Goal: Task Accomplishment & Management: Manage account settings

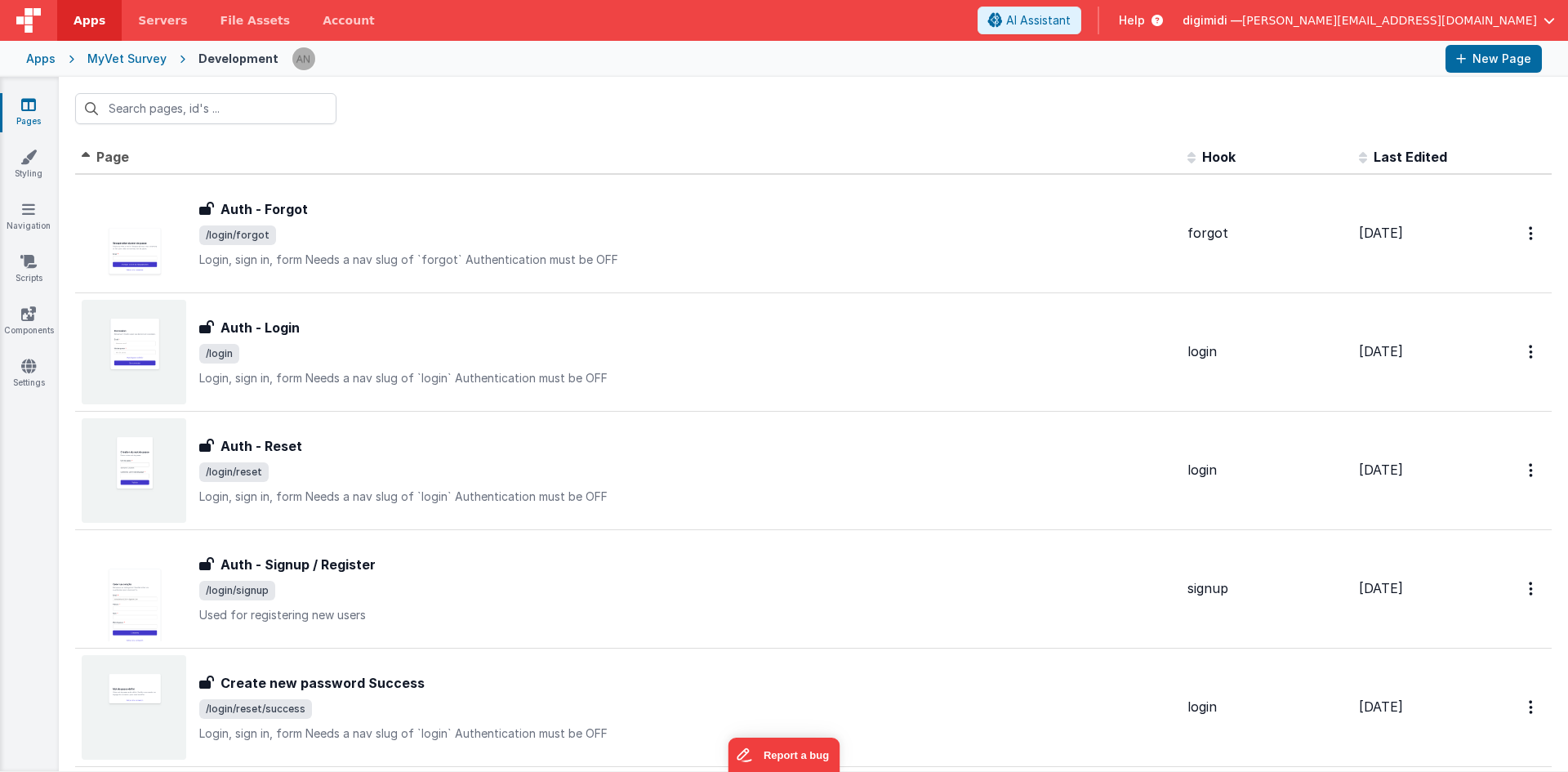
click at [125, 68] on div "Apps MyVet Survey Development New Page" at bounding box center [784, 58] width 1568 height 36
click at [130, 58] on div "MyVet Survey" at bounding box center [127, 59] width 79 height 17
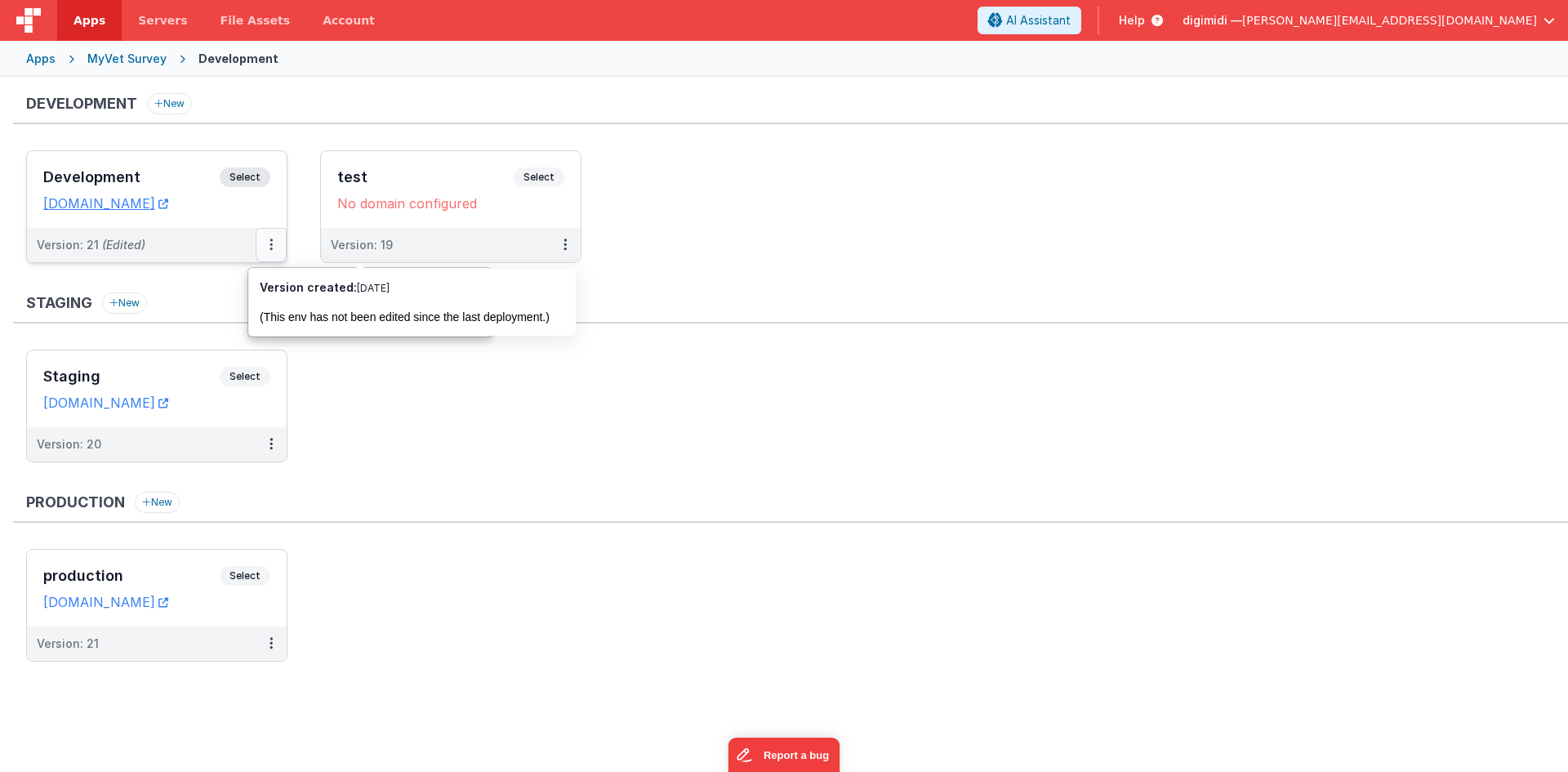
click at [264, 247] on button at bounding box center [270, 245] width 31 height 34
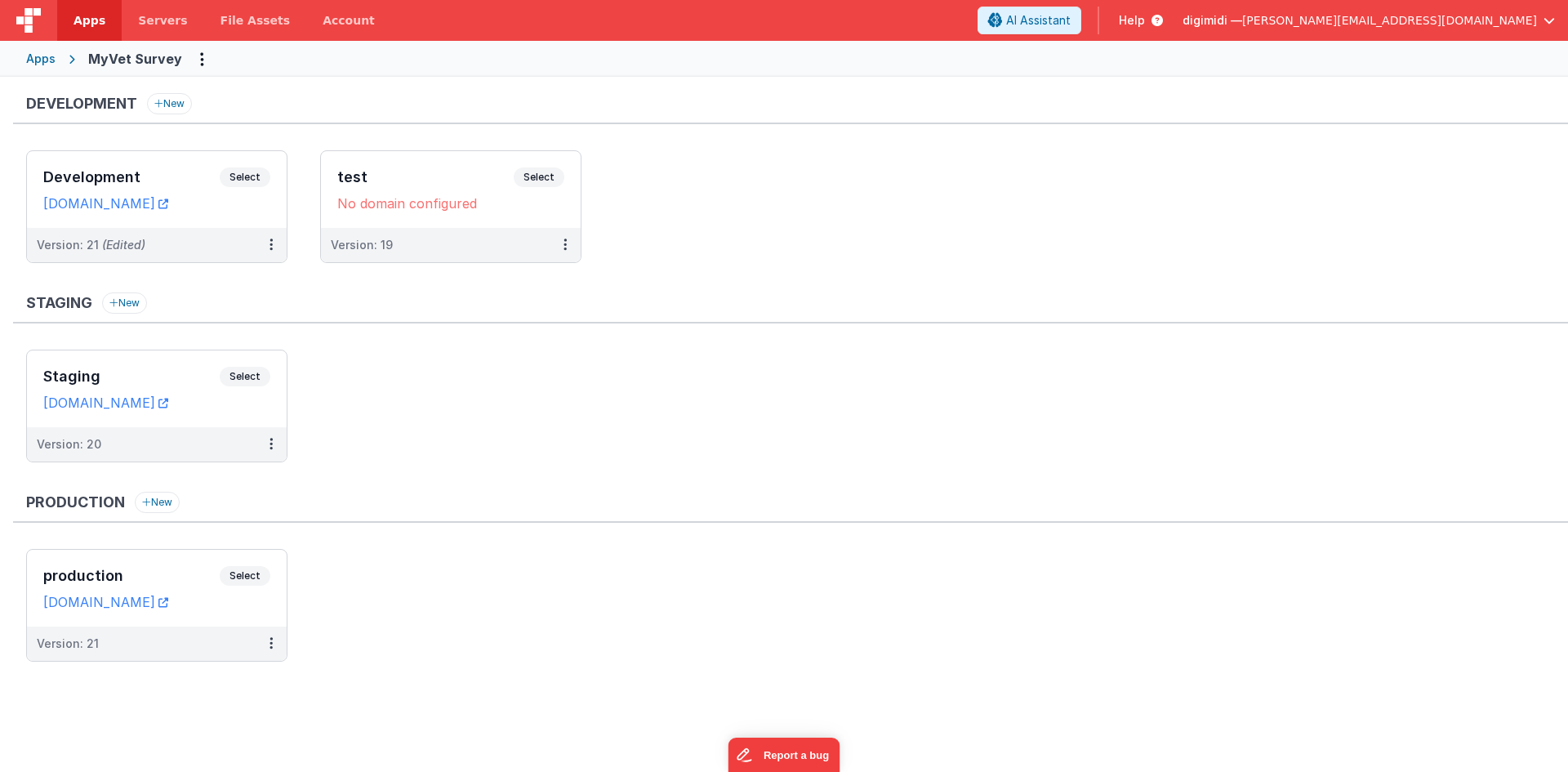
click at [255, 286] on div "Development New Development Select URLs [DOMAIN_NAME] Version: 21 (Edited) test…" at bounding box center [790, 386] width 1555 height 585
click at [271, 253] on button at bounding box center [270, 245] width 31 height 34
click at [265, 288] on link "Edit" at bounding box center [214, 281] width 144 height 29
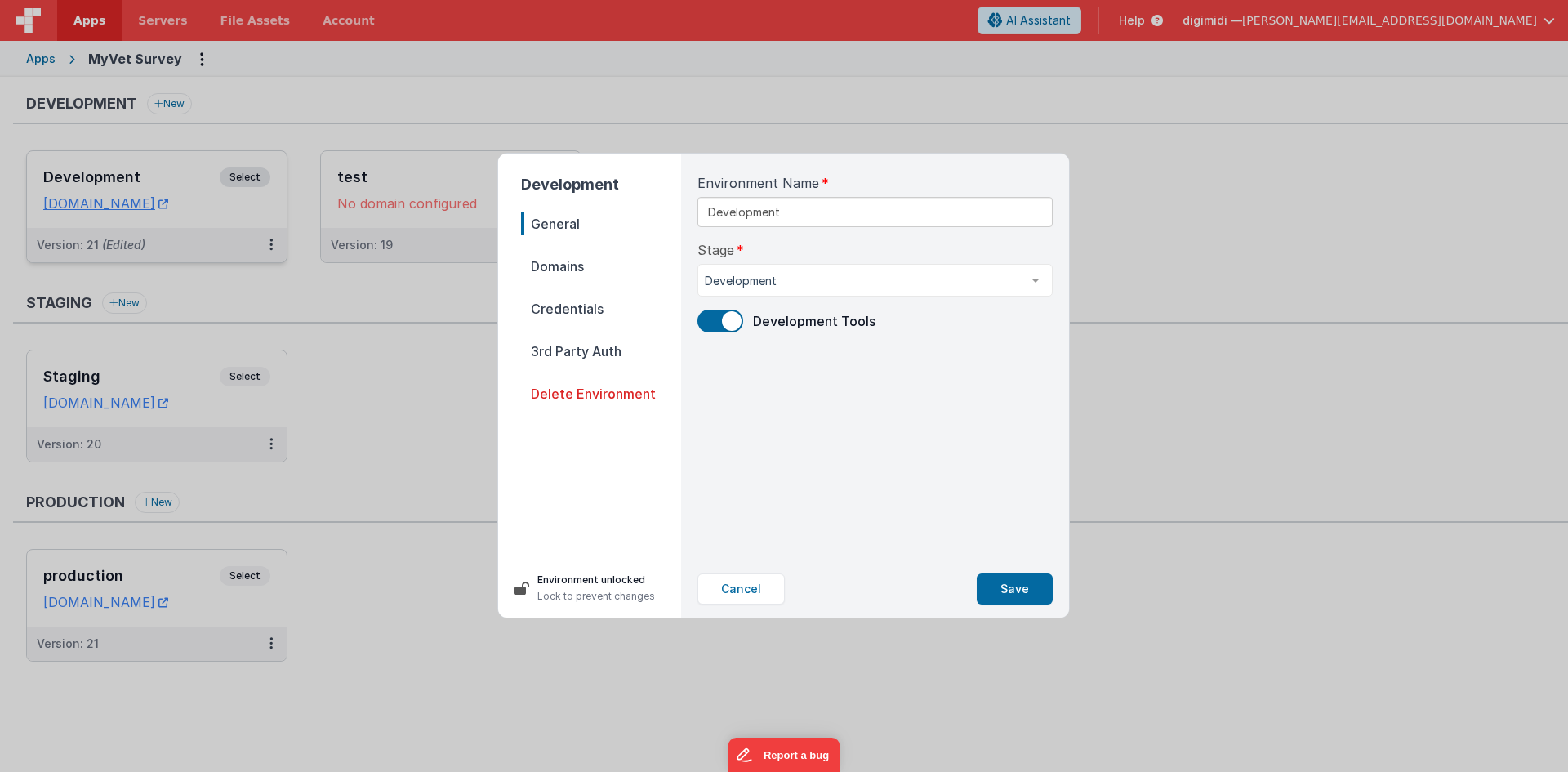
click at [617, 346] on span "3rd Party Auth" at bounding box center [601, 351] width 160 height 23
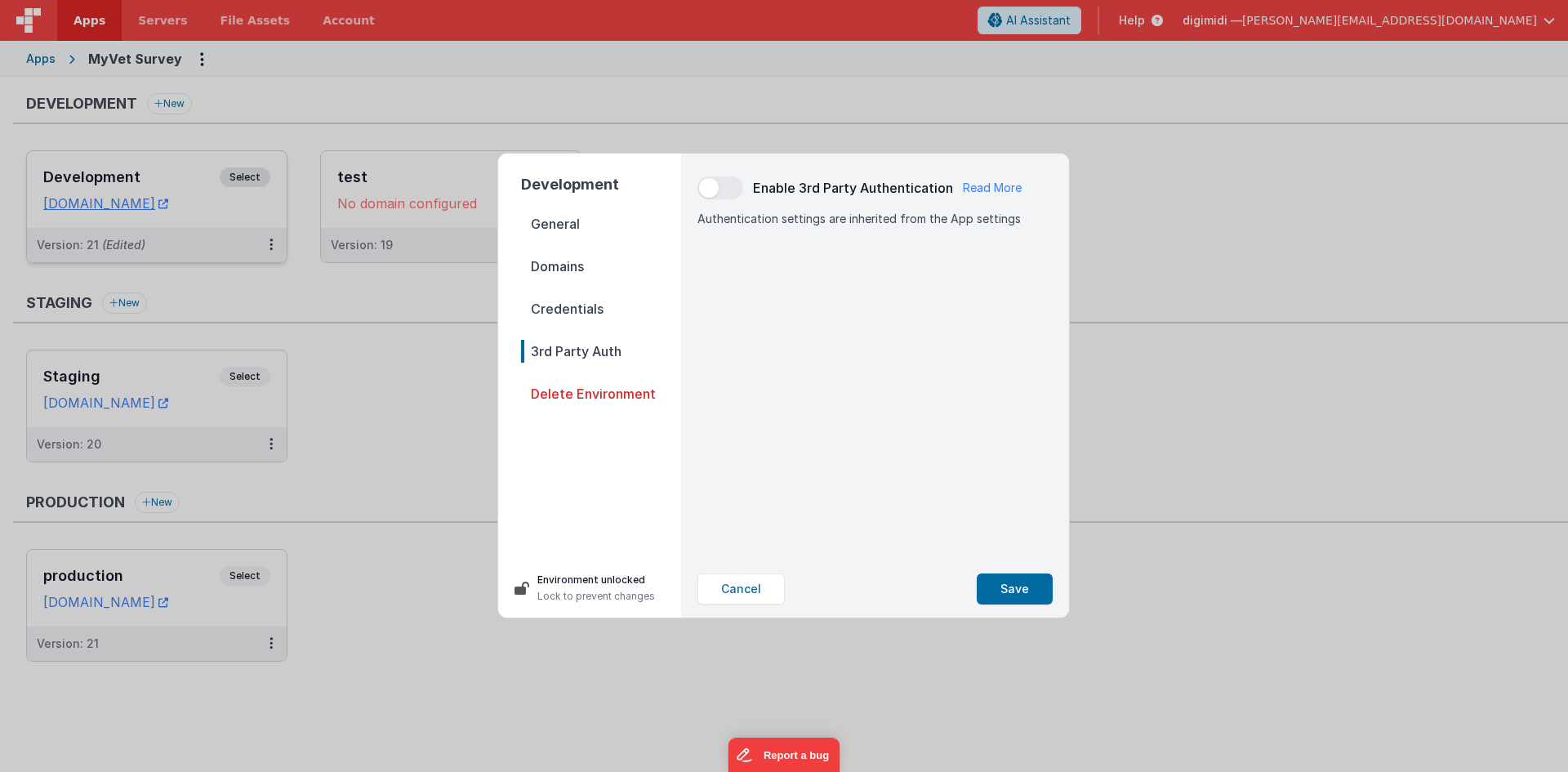
click at [608, 320] on span "Credentials" at bounding box center [601, 308] width 160 height 23
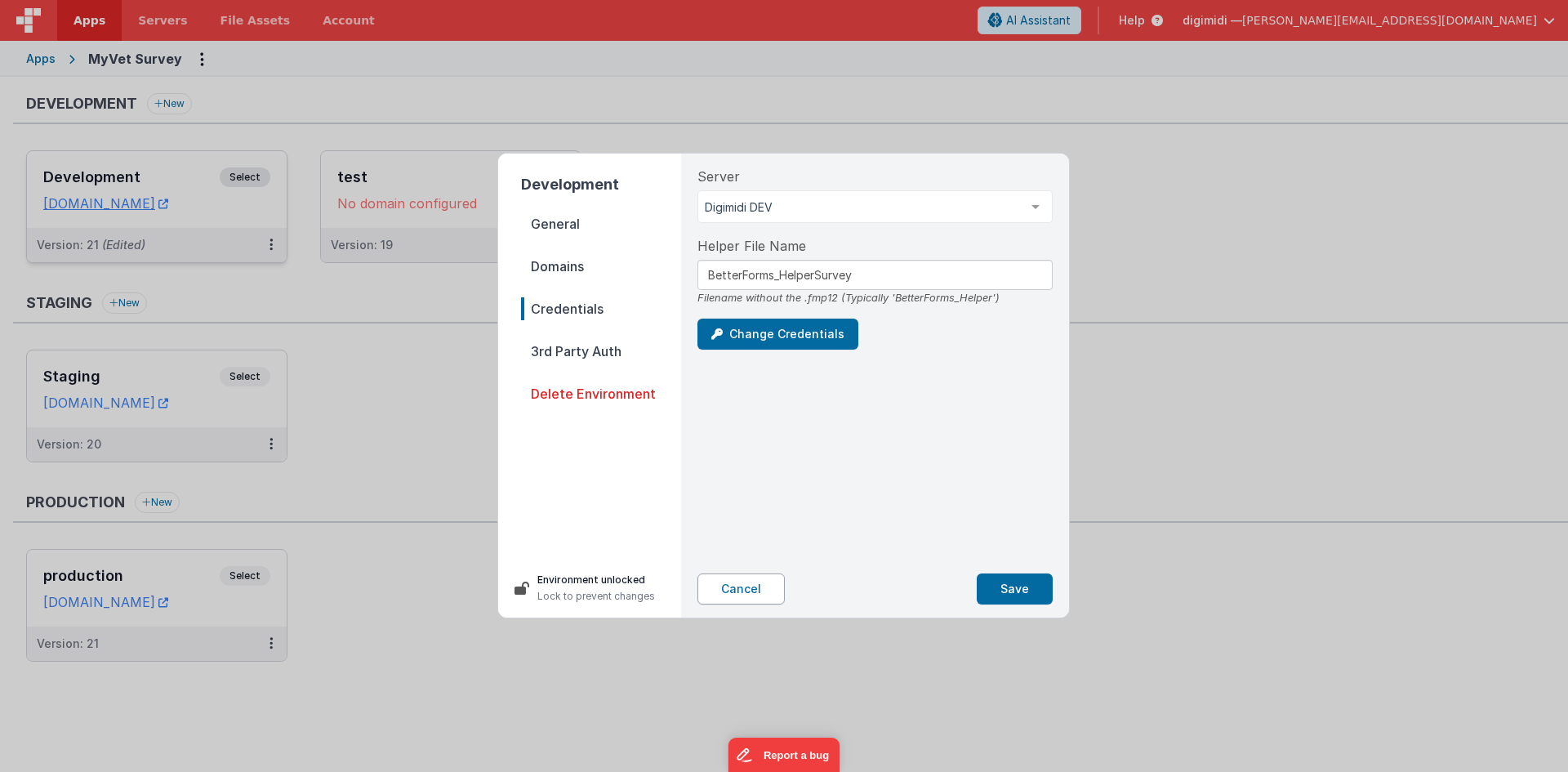
click at [739, 590] on button "Cancel" at bounding box center [741, 588] width 88 height 31
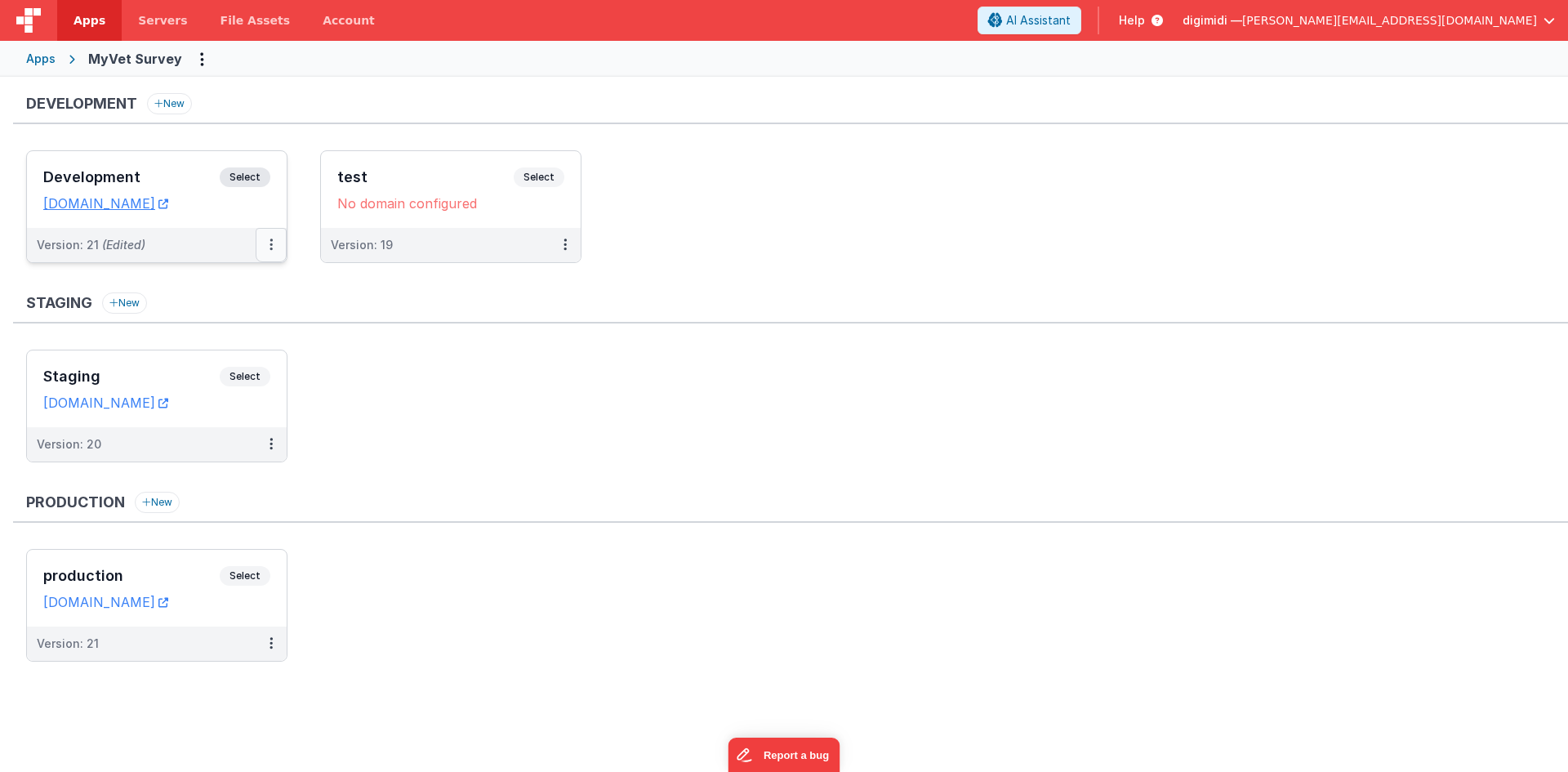
click at [279, 241] on button at bounding box center [270, 245] width 31 height 34
click at [265, 282] on link "Edit" at bounding box center [214, 281] width 144 height 29
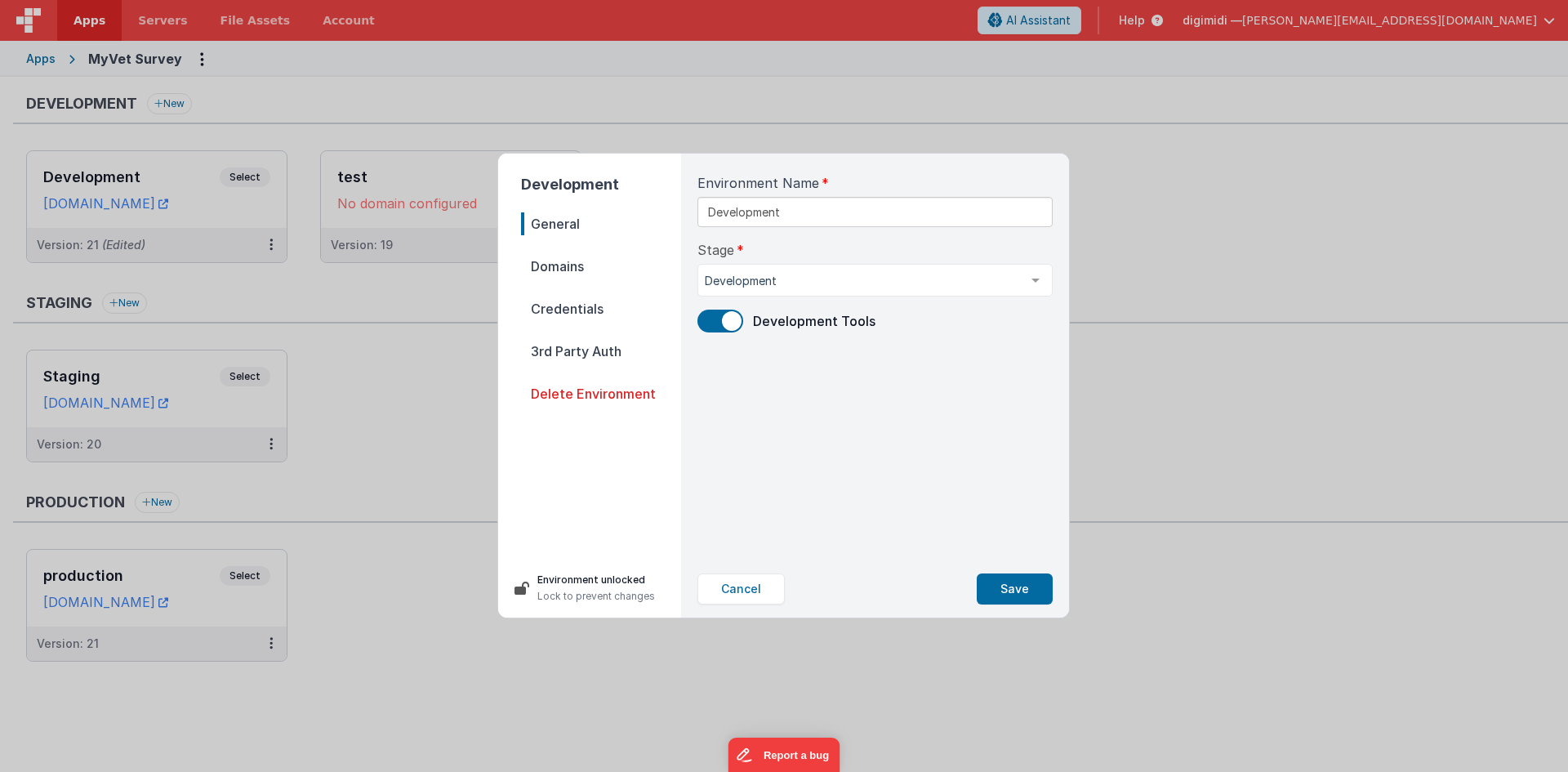
click at [587, 265] on span "Domains" at bounding box center [601, 265] width 160 height 23
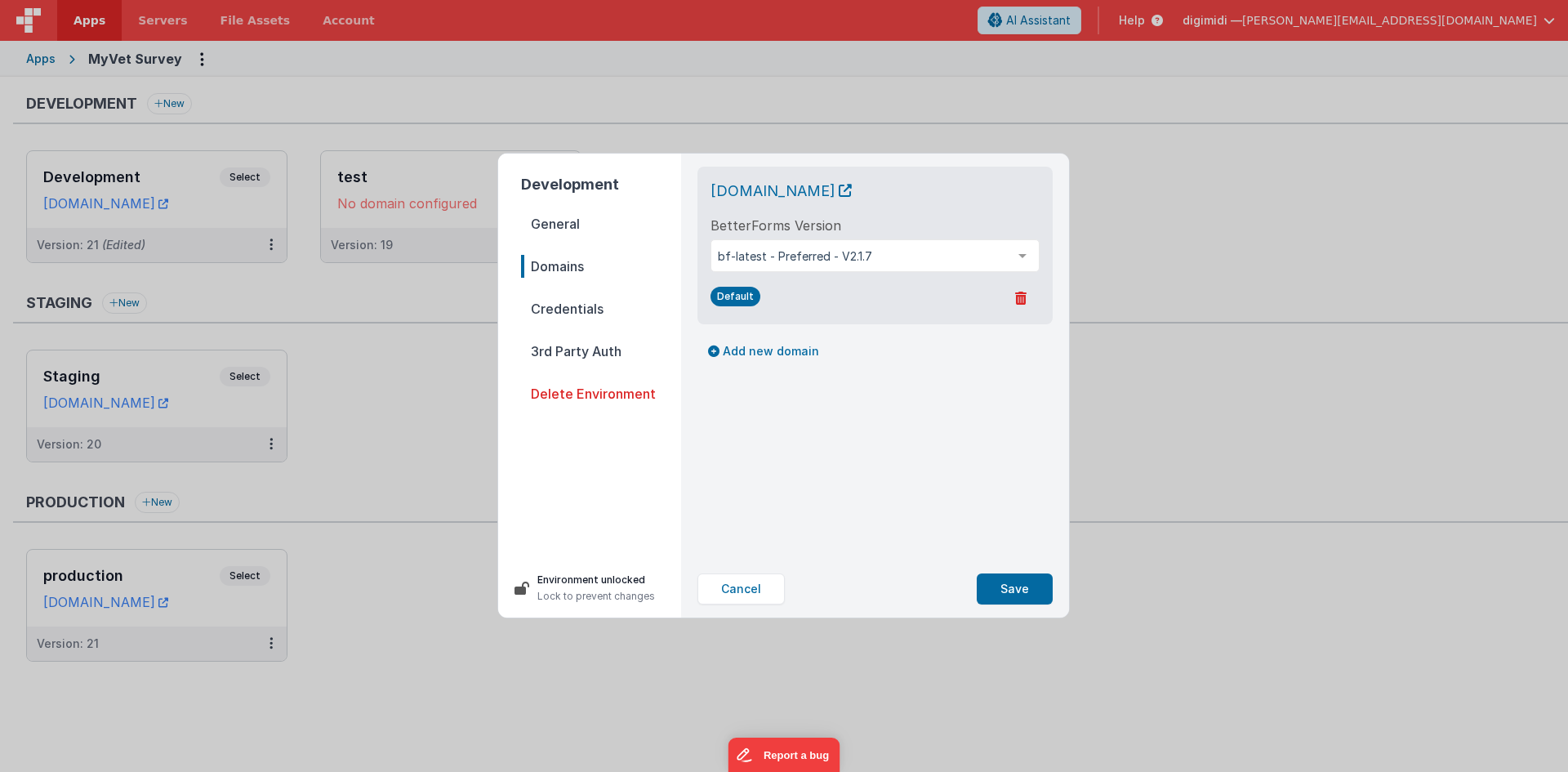
click at [592, 230] on span "General" at bounding box center [601, 223] width 160 height 23
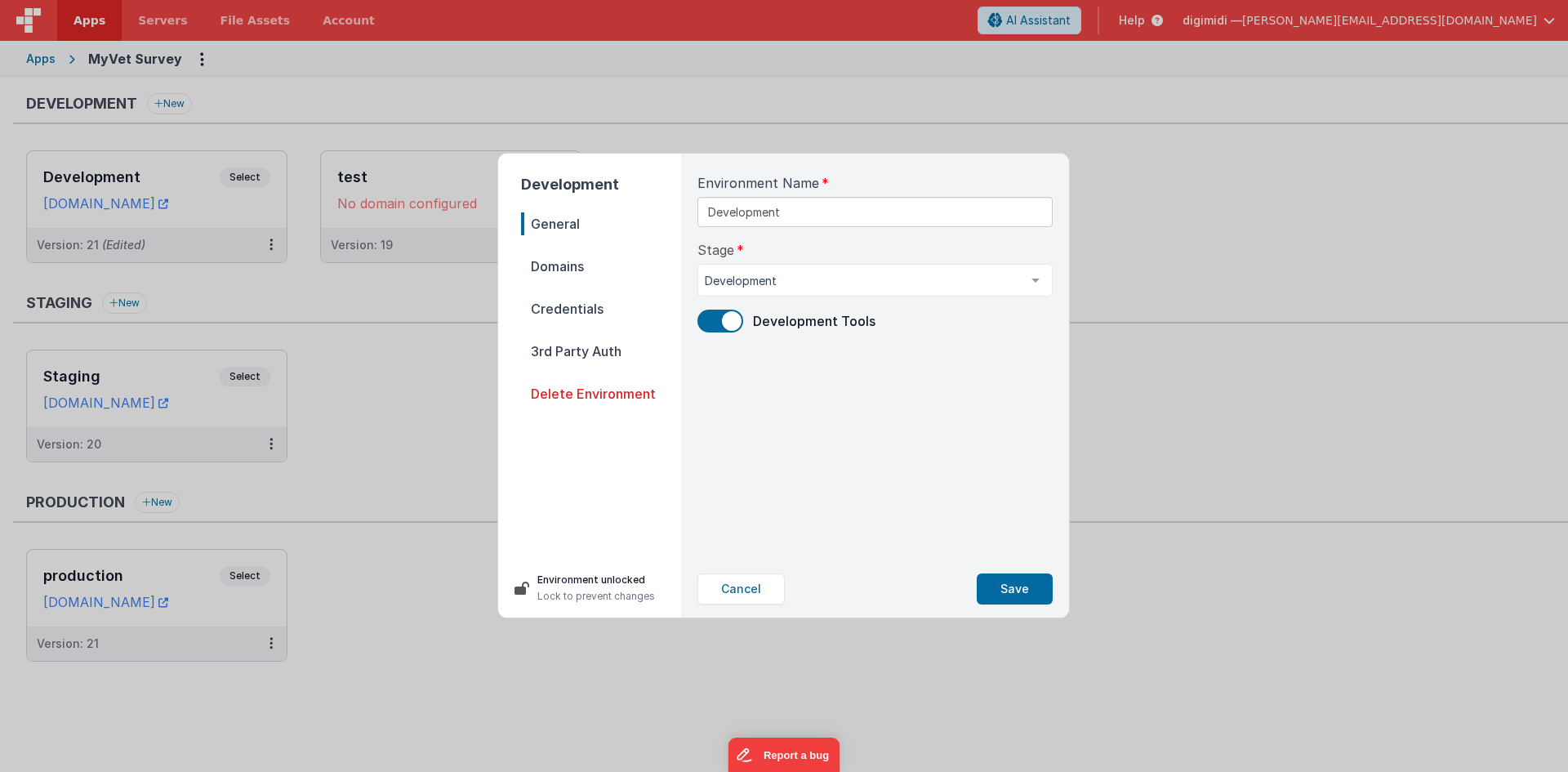
click at [579, 281] on nav "General Domains Credentials 3rd Party Auth Delete Environment" at bounding box center [601, 378] width 160 height 333
click at [579, 272] on span "Domains" at bounding box center [601, 265] width 160 height 23
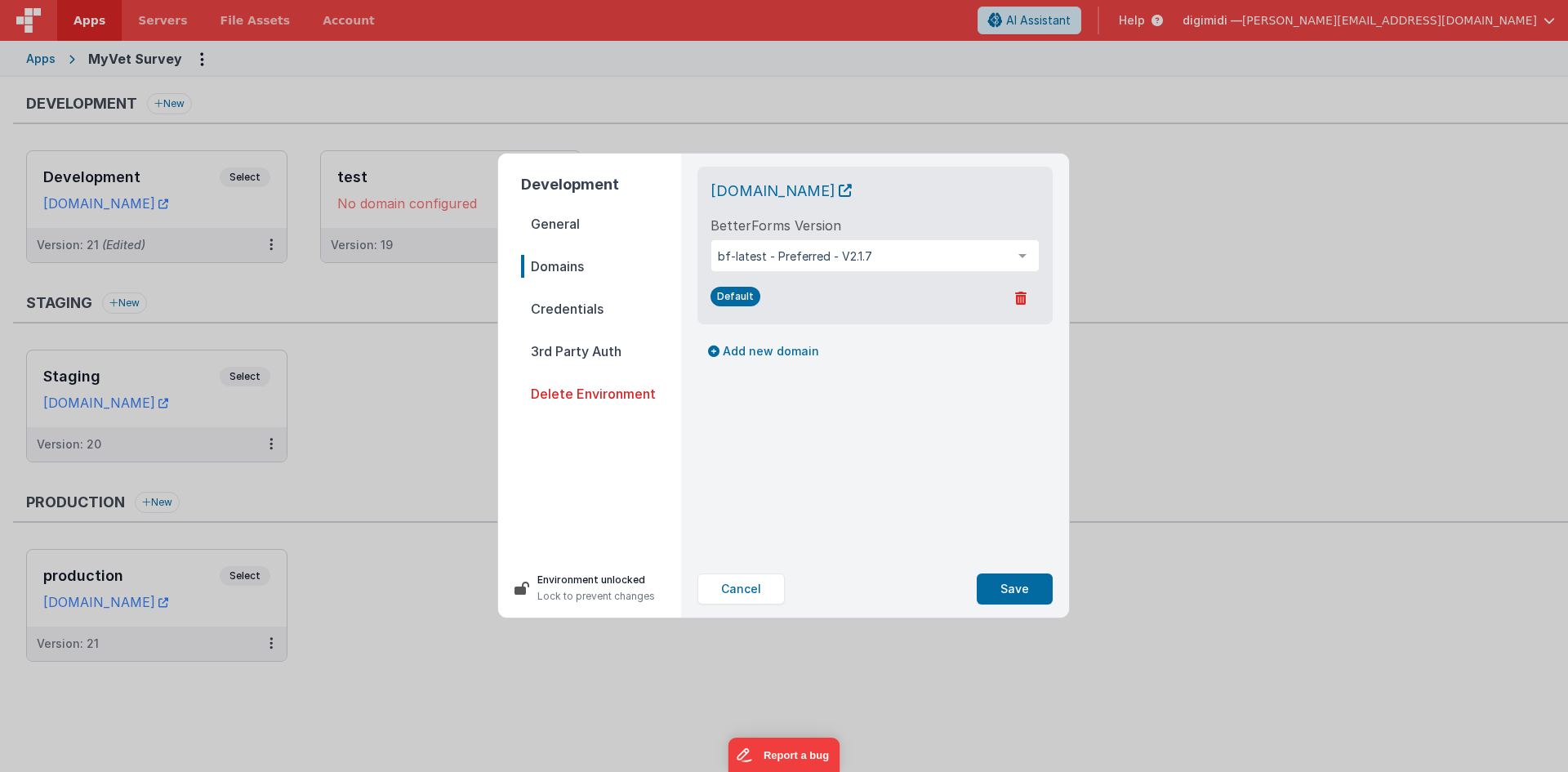
click at [568, 301] on span "Credentials" at bounding box center [601, 308] width 160 height 23
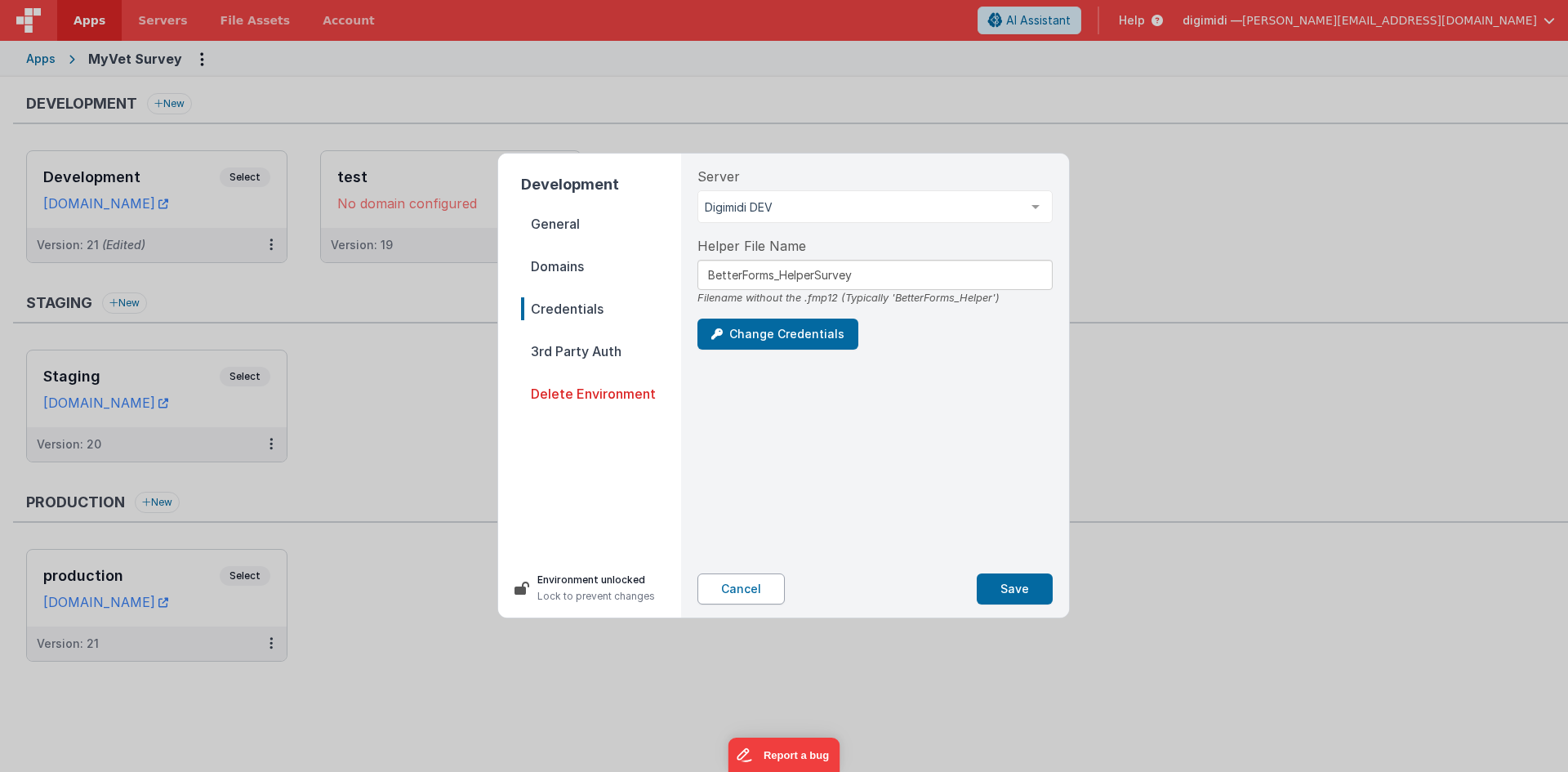
click at [716, 592] on button "Cancel" at bounding box center [741, 588] width 88 height 31
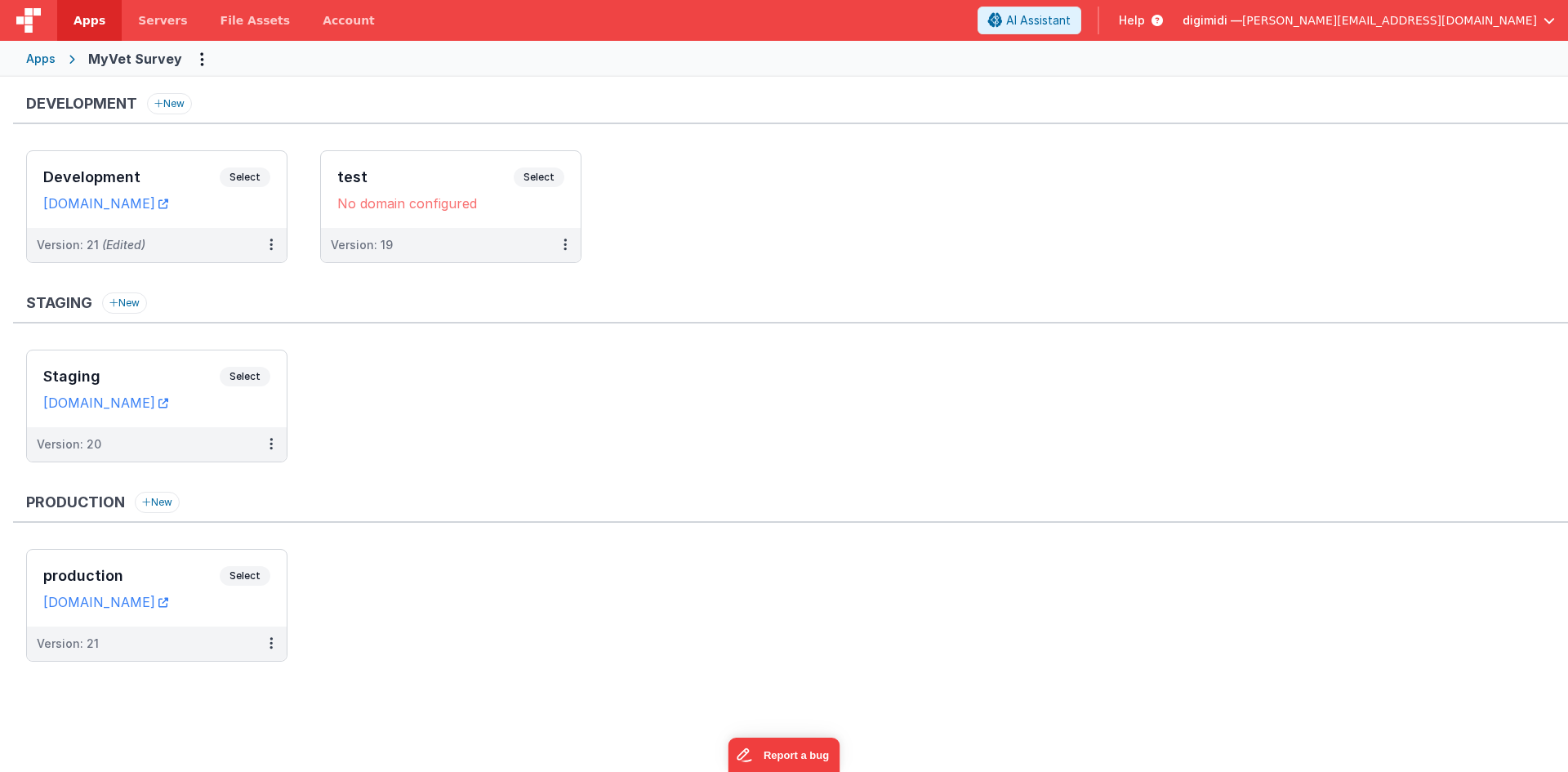
click at [53, 62] on div "Apps" at bounding box center [40, 59] width 29 height 17
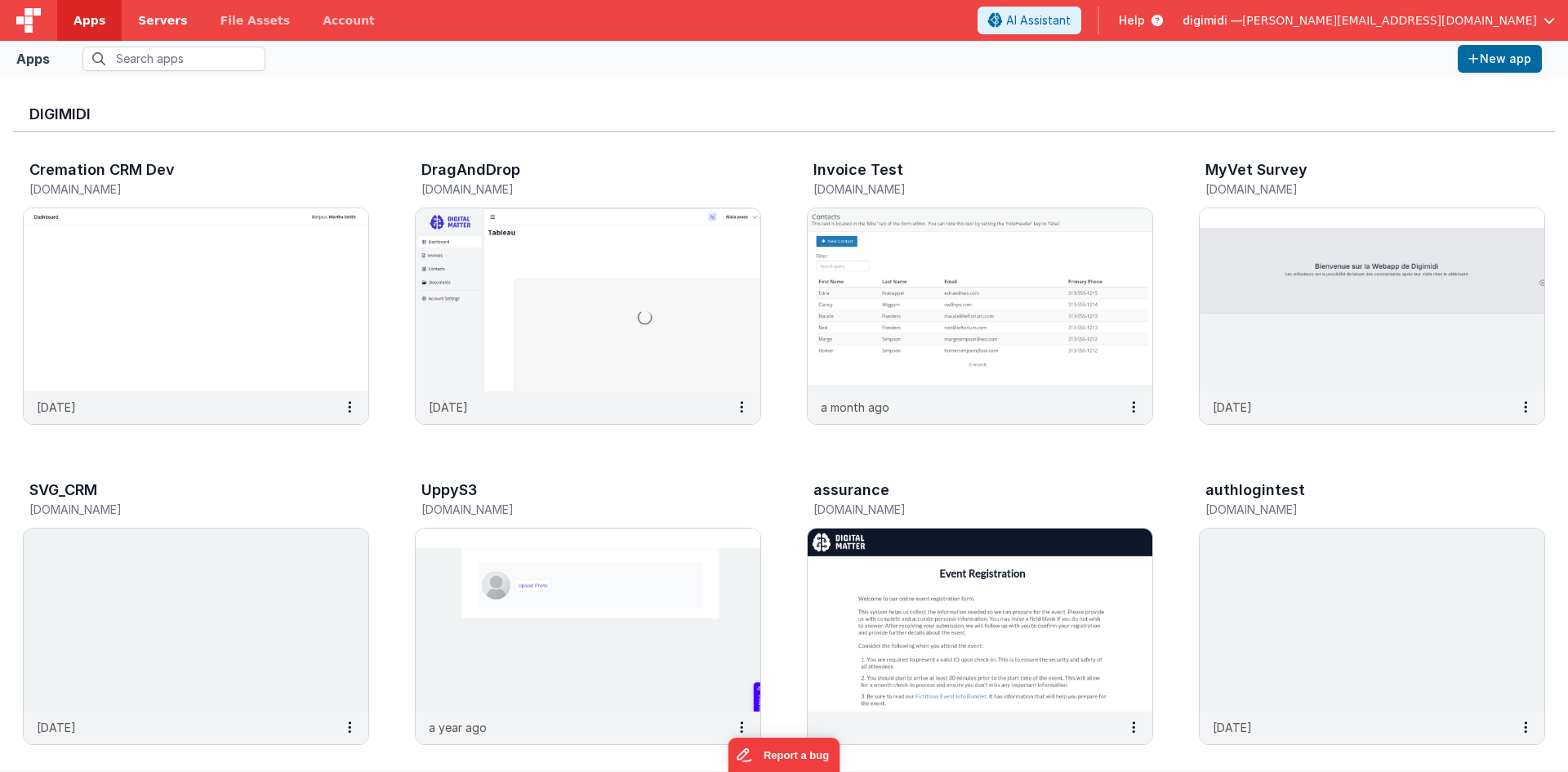
click at [164, 23] on span "Servers" at bounding box center [162, 21] width 49 height 17
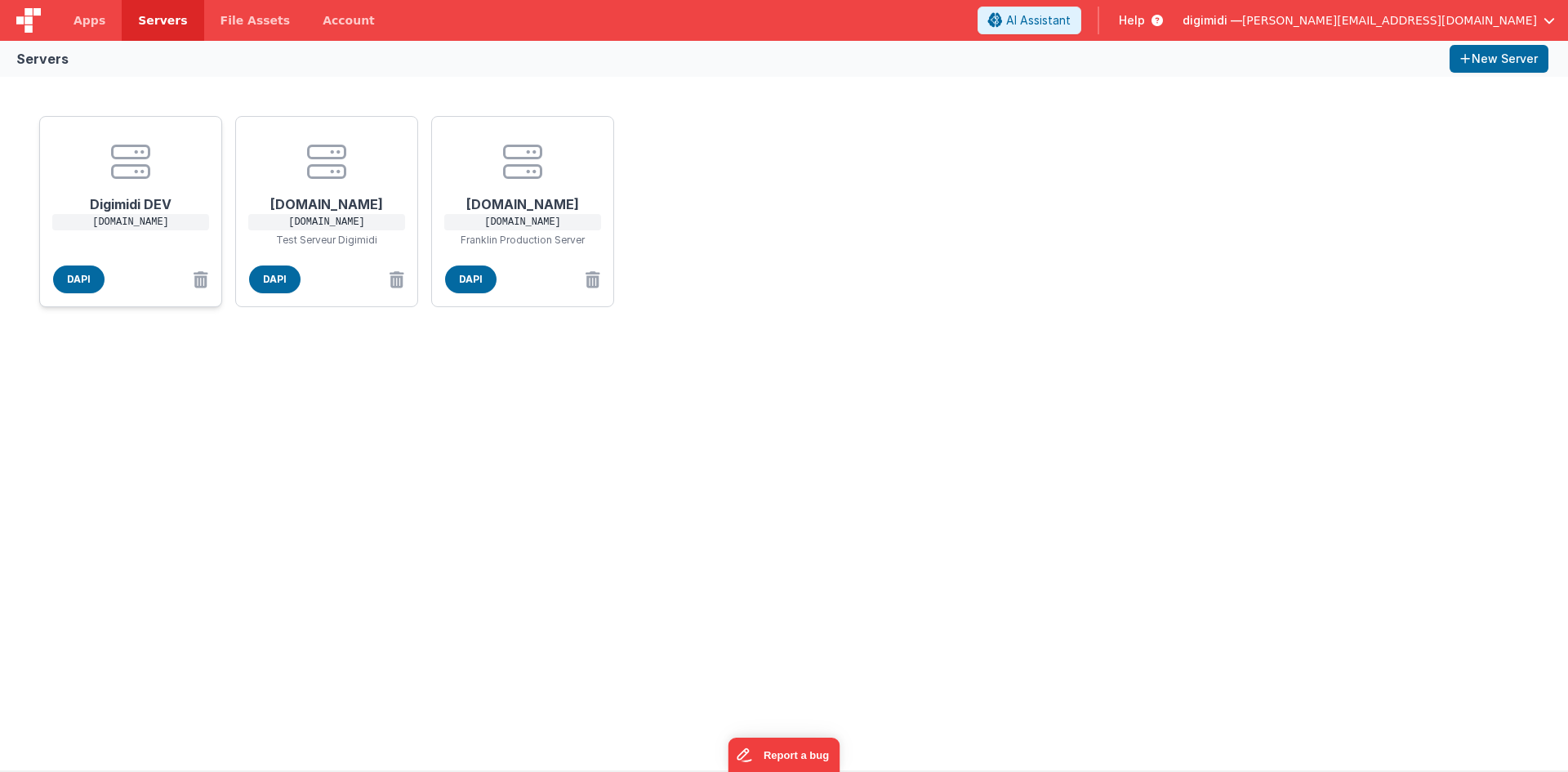
click at [109, 203] on h1 "Digimidi DEV" at bounding box center [130, 197] width 131 height 33
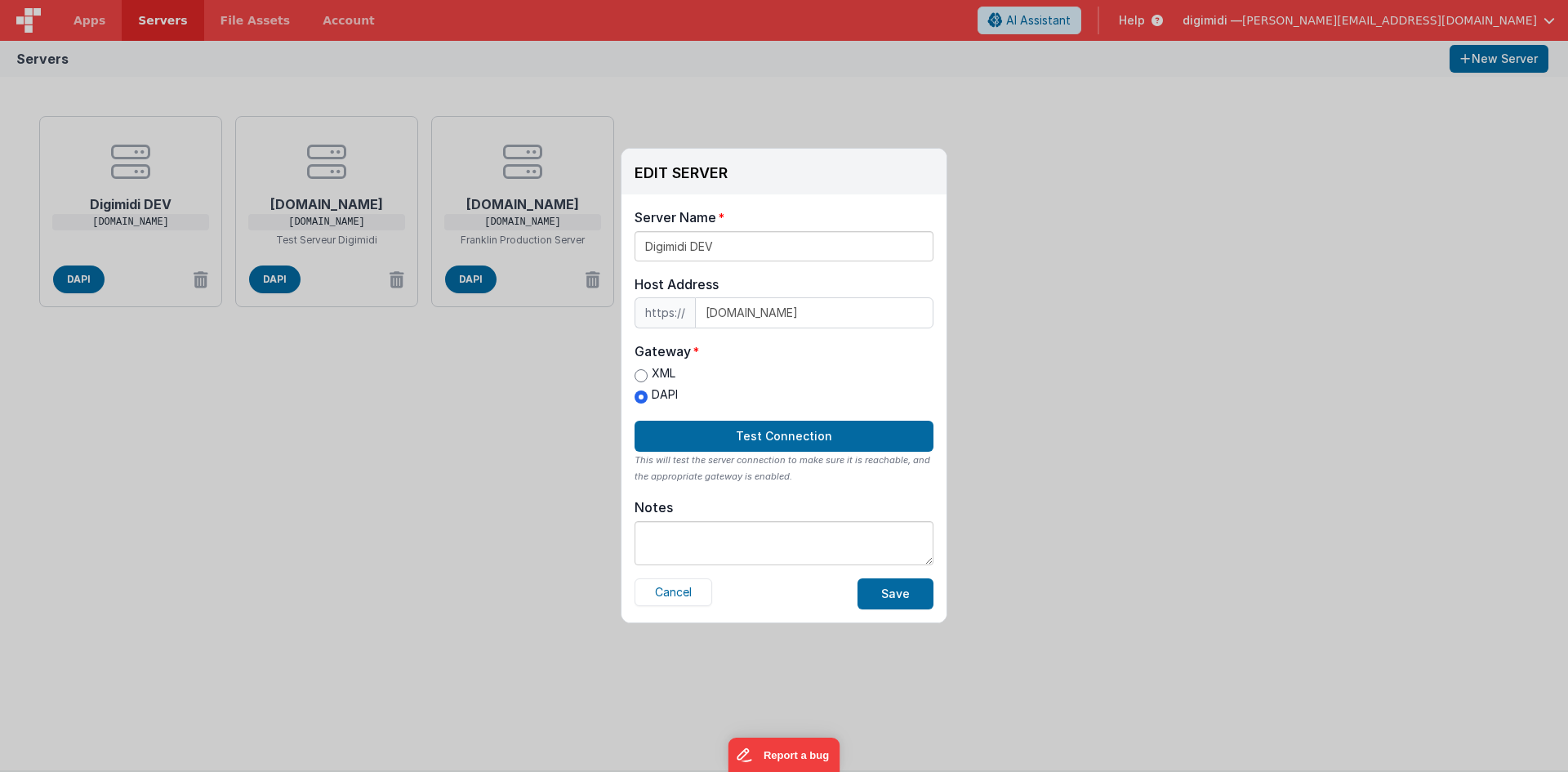
click at [1052, 243] on div "EDIT SERVER Delete Server Delete Server Name Digimidi DEV Host Address https://…" at bounding box center [784, 386] width 1568 height 772
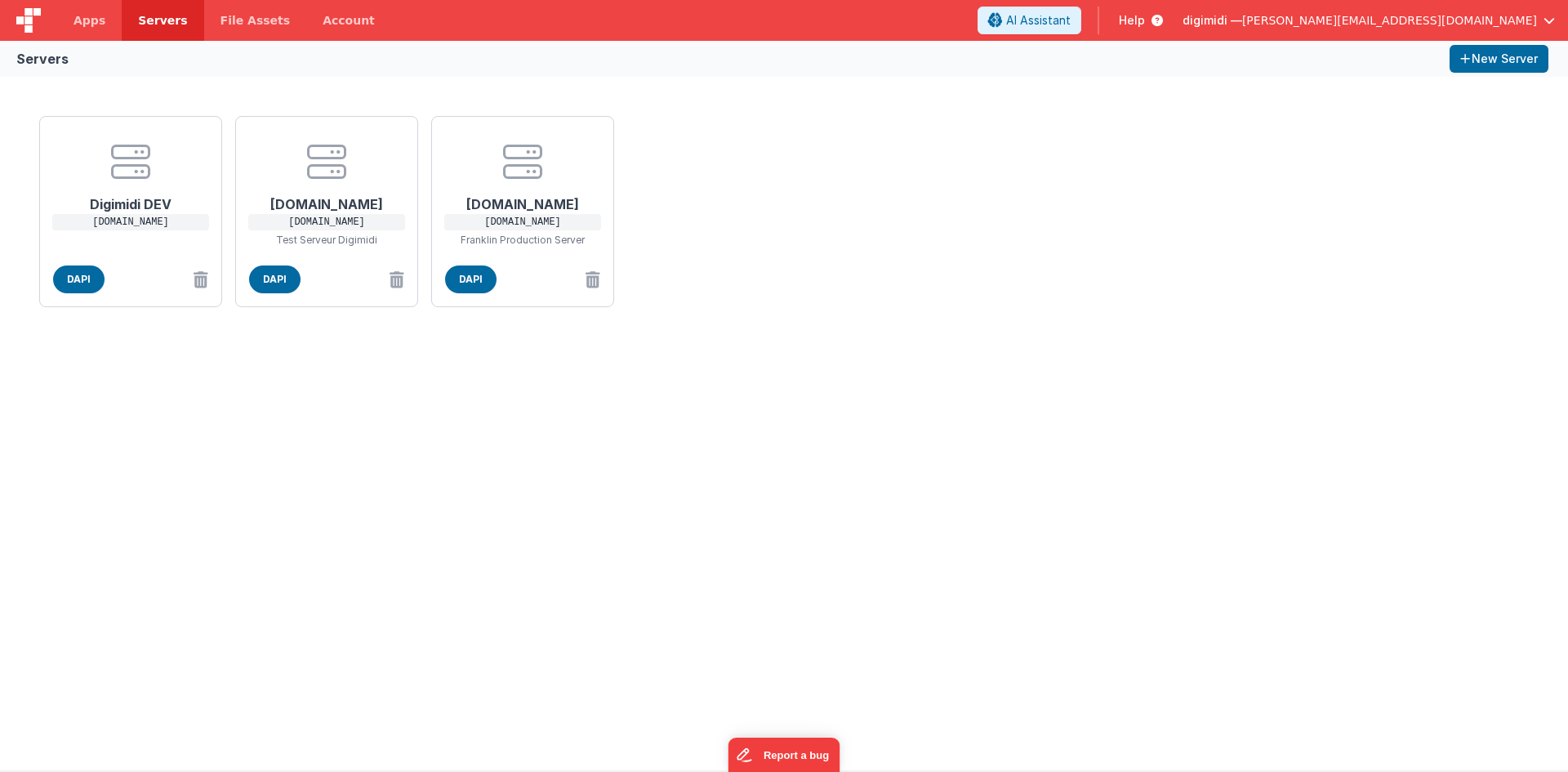
drag, startPoint x: 1509, startPoint y: 184, endPoint x: 1495, endPoint y: 173, distance: 17.8
click at [1509, 184] on div "Digimidi DEV [DOMAIN_NAME] DAPI [DOMAIN_NAME] [DOMAIN_NAME] Test Serveur Digimi…" at bounding box center [784, 211] width 1503 height 204
